Goal: Find specific page/section: Find specific page/section

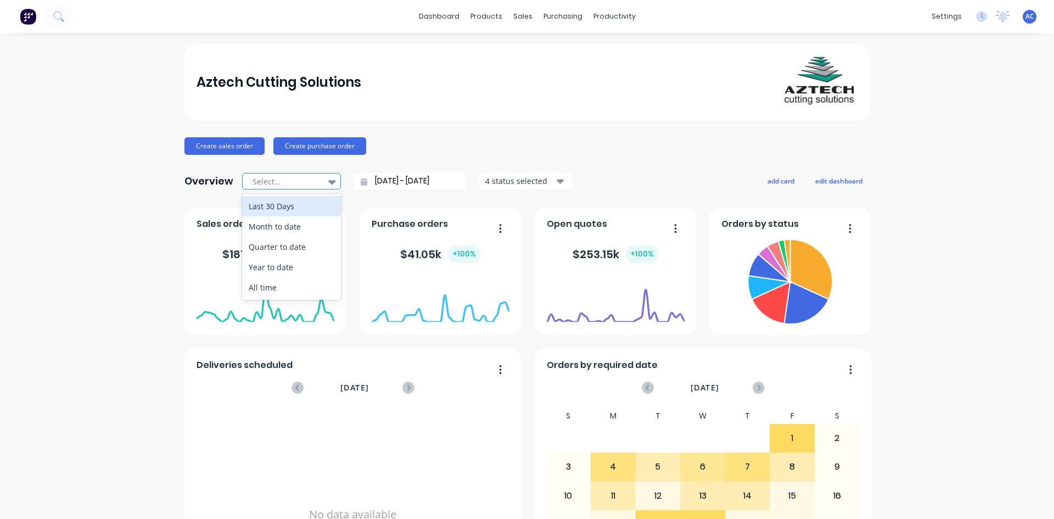
click at [328, 184] on icon at bounding box center [332, 182] width 8 height 12
click at [298, 227] on div "Month to date" at bounding box center [291, 226] width 99 height 20
type input "[DATE] - [DATE]"
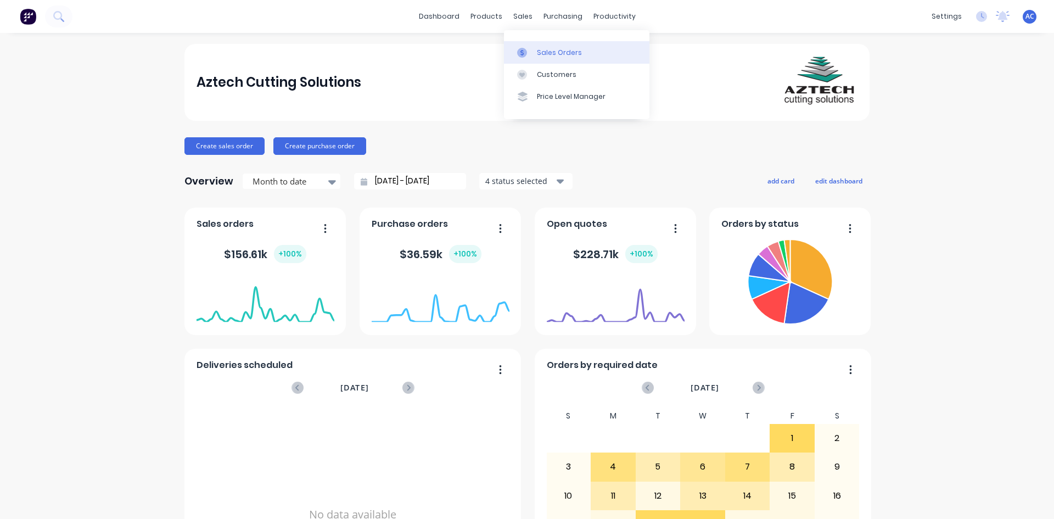
click at [537, 57] on div "Sales Orders" at bounding box center [559, 53] width 45 height 10
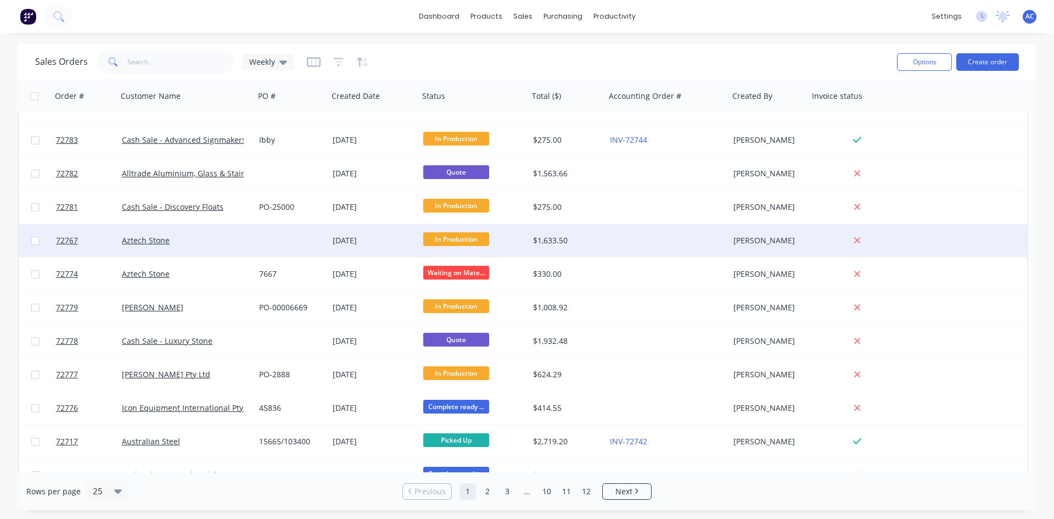
scroll to position [110, 0]
